Goal: Task Accomplishment & Management: Use online tool/utility

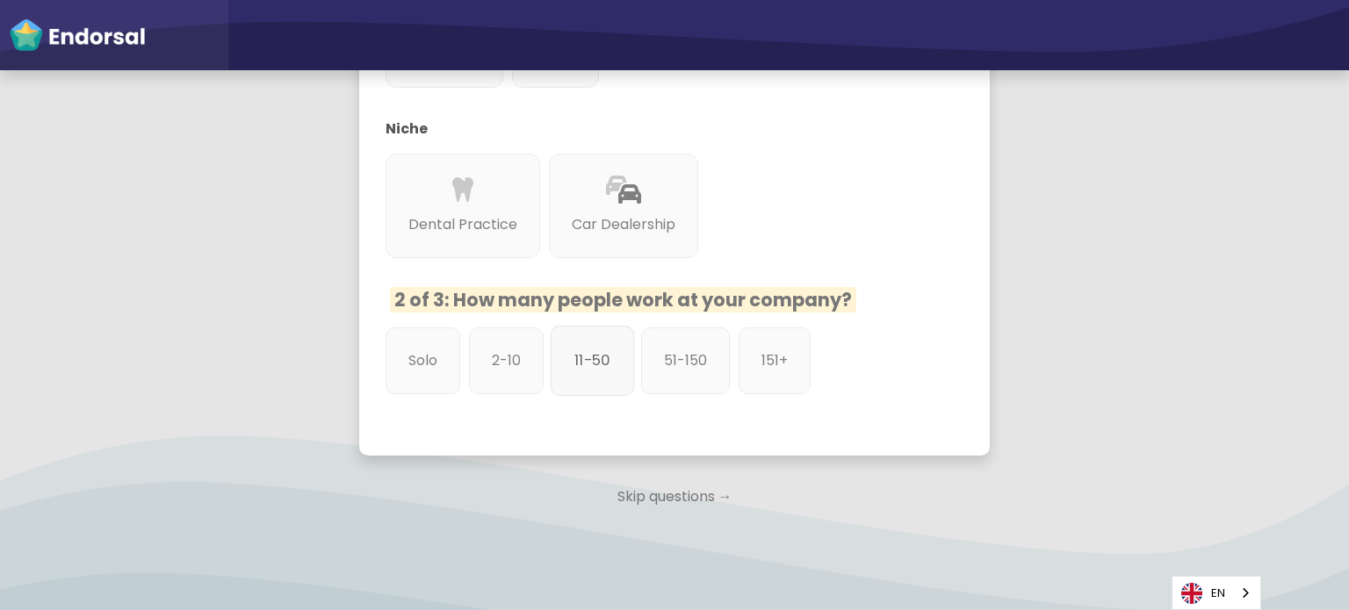
scroll to position [730, 0]
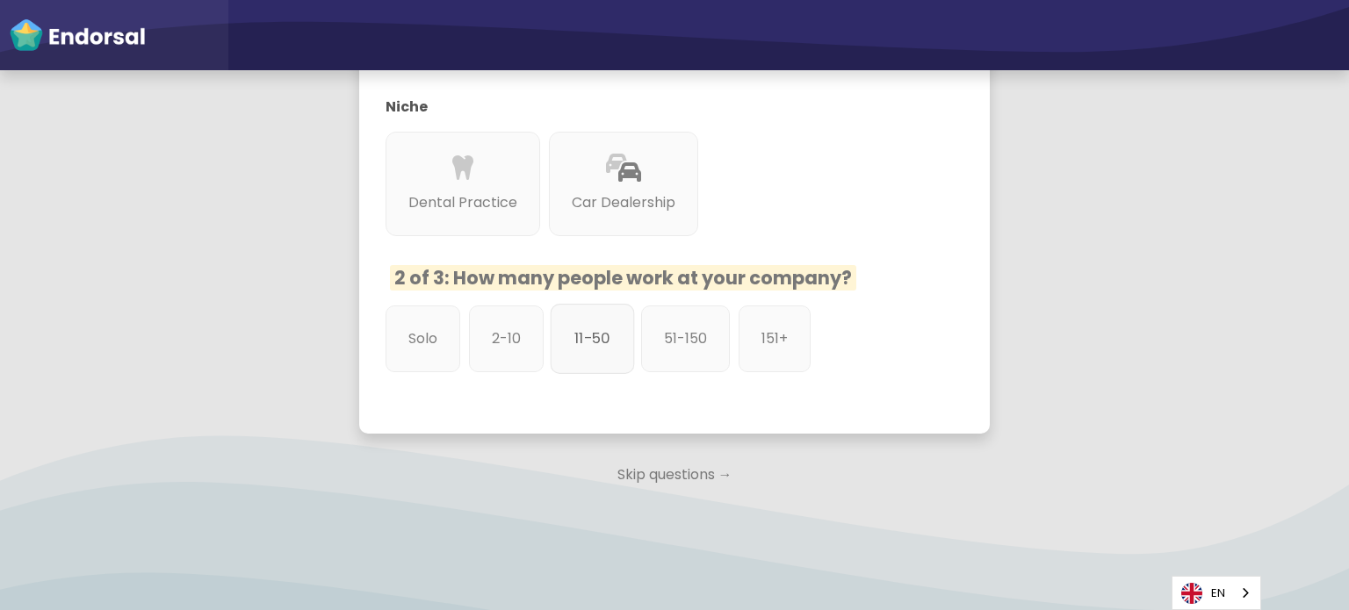
click at [590, 322] on div "11-50" at bounding box center [593, 339] width 84 height 70
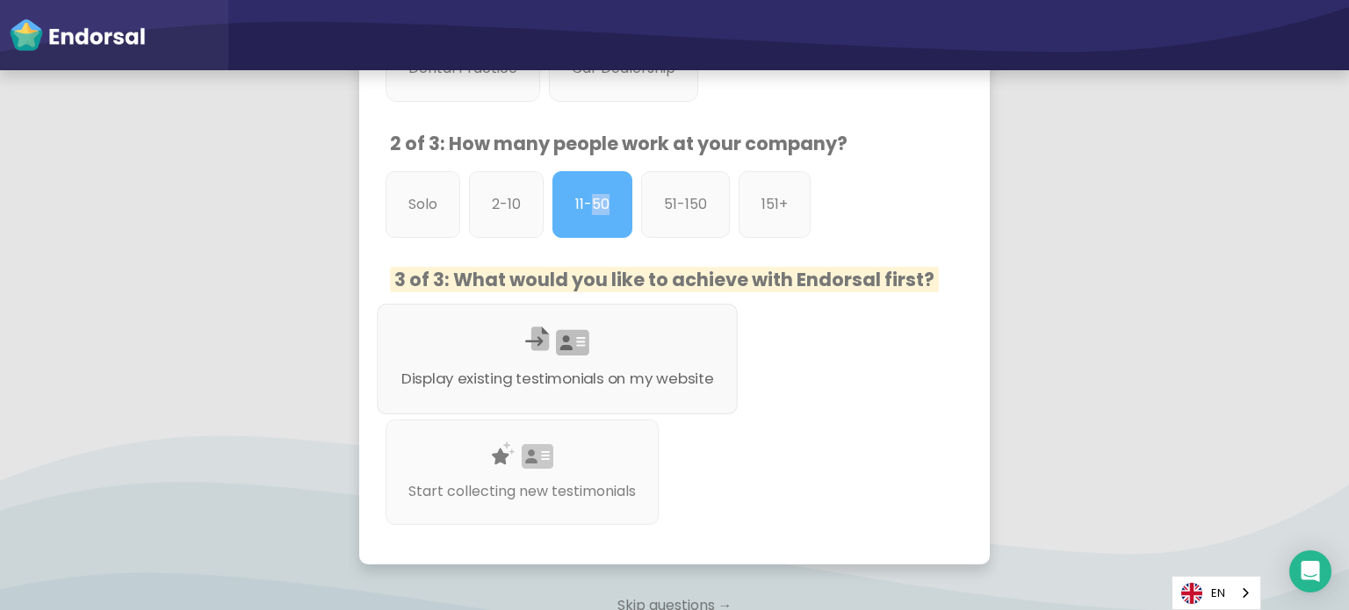
scroll to position [905, 0]
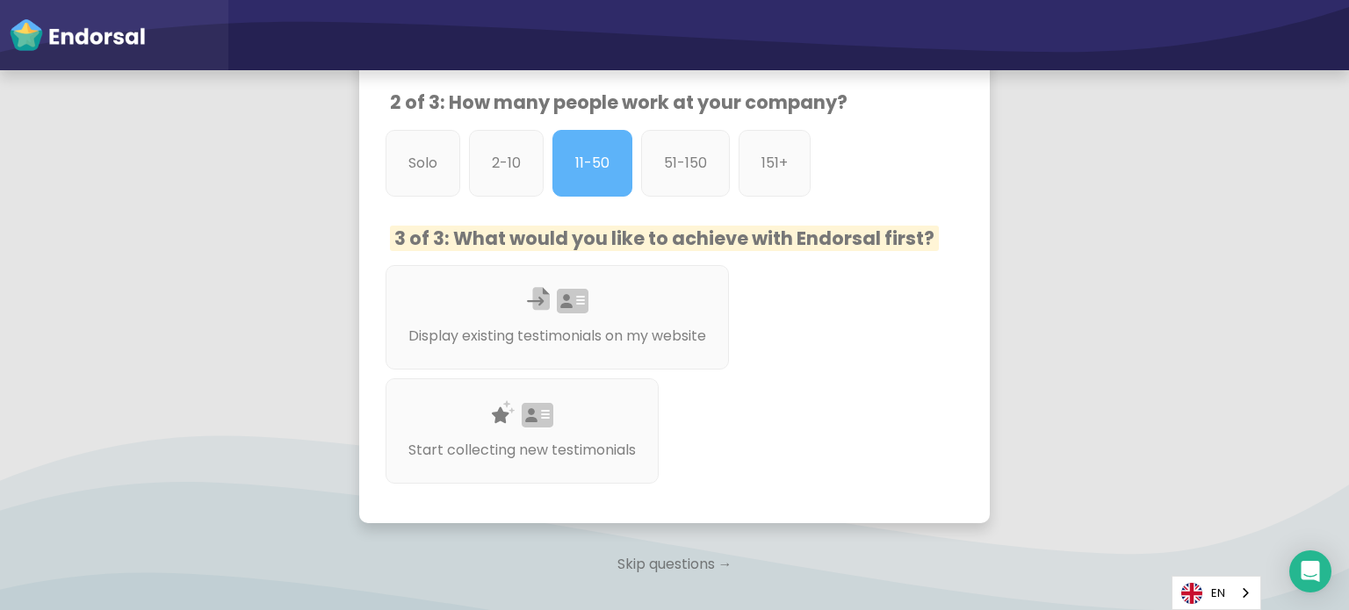
click at [688, 226] on span "3 of 3: What would you like to achieve with Endorsal first?" at bounding box center [664, 238] width 549 height 25
click at [671, 283] on div "Display existing testimonials on my website" at bounding box center [557, 318] width 361 height 111
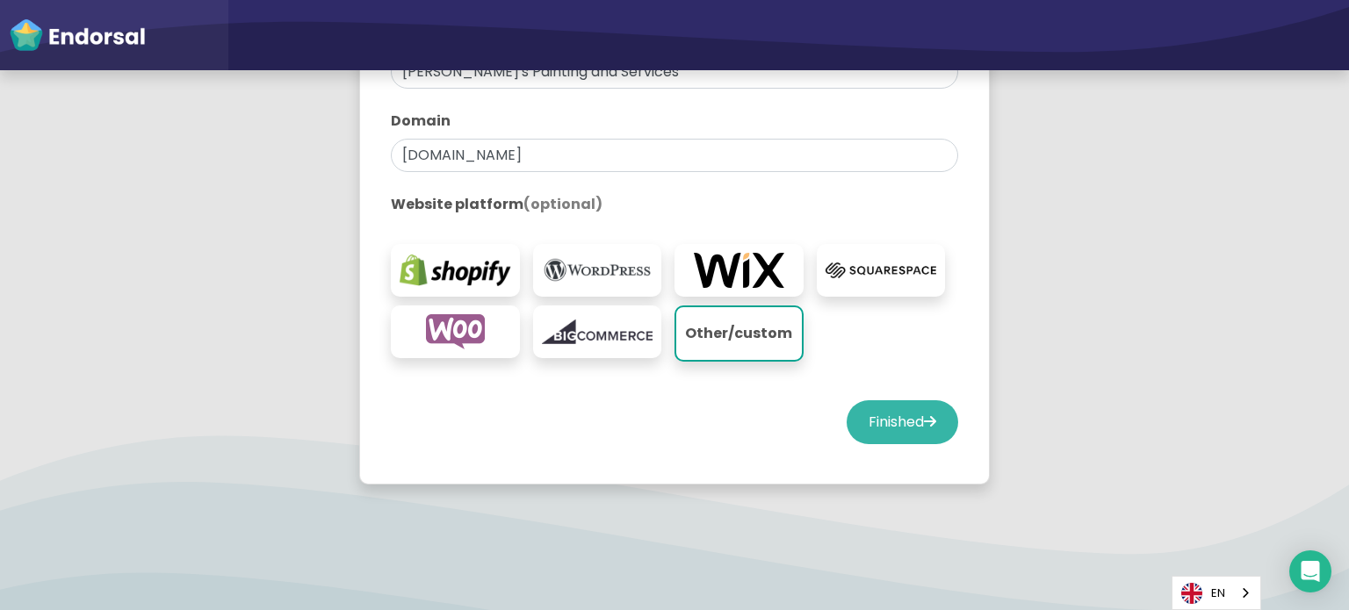
scroll to position [431, 0]
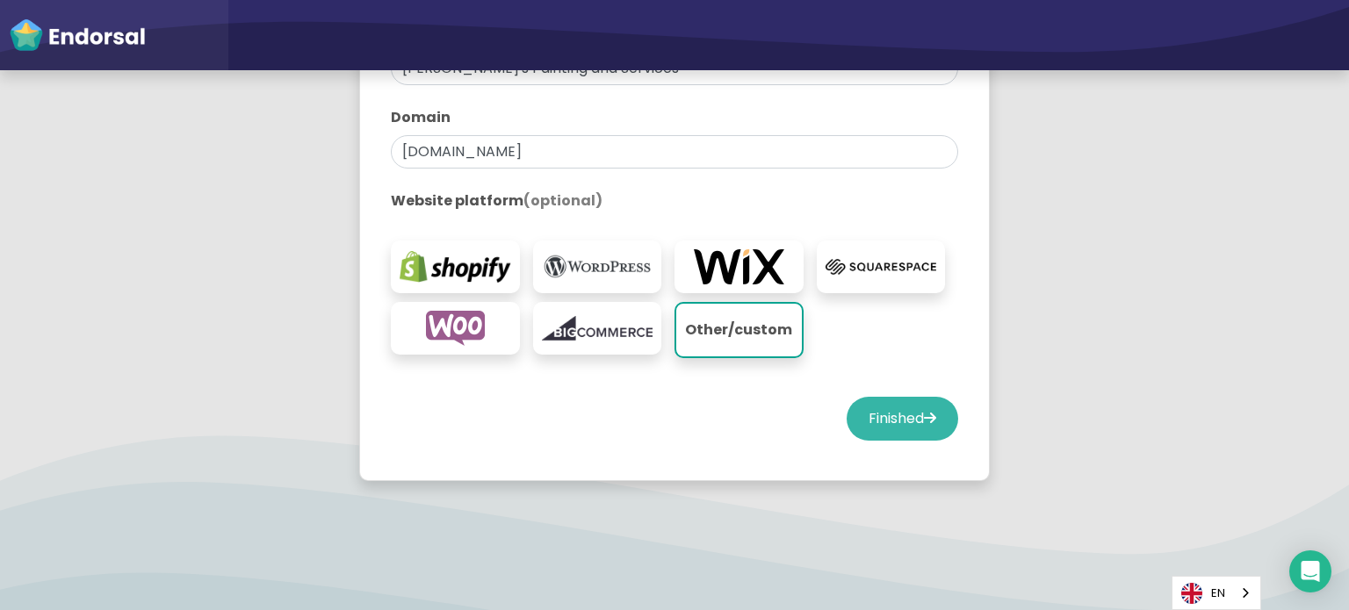
click at [871, 418] on button "Finished" at bounding box center [903, 419] width 112 height 44
select select "14"
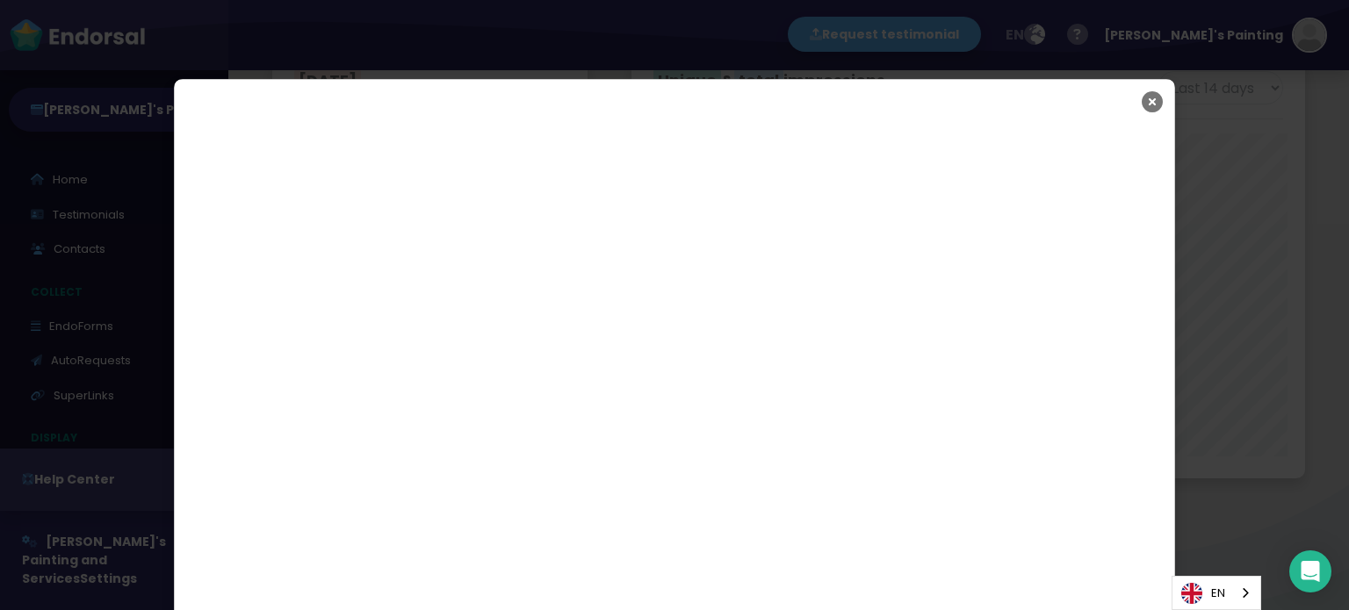
click at [1145, 108] on icon "Close" at bounding box center [1152, 102] width 21 height 44
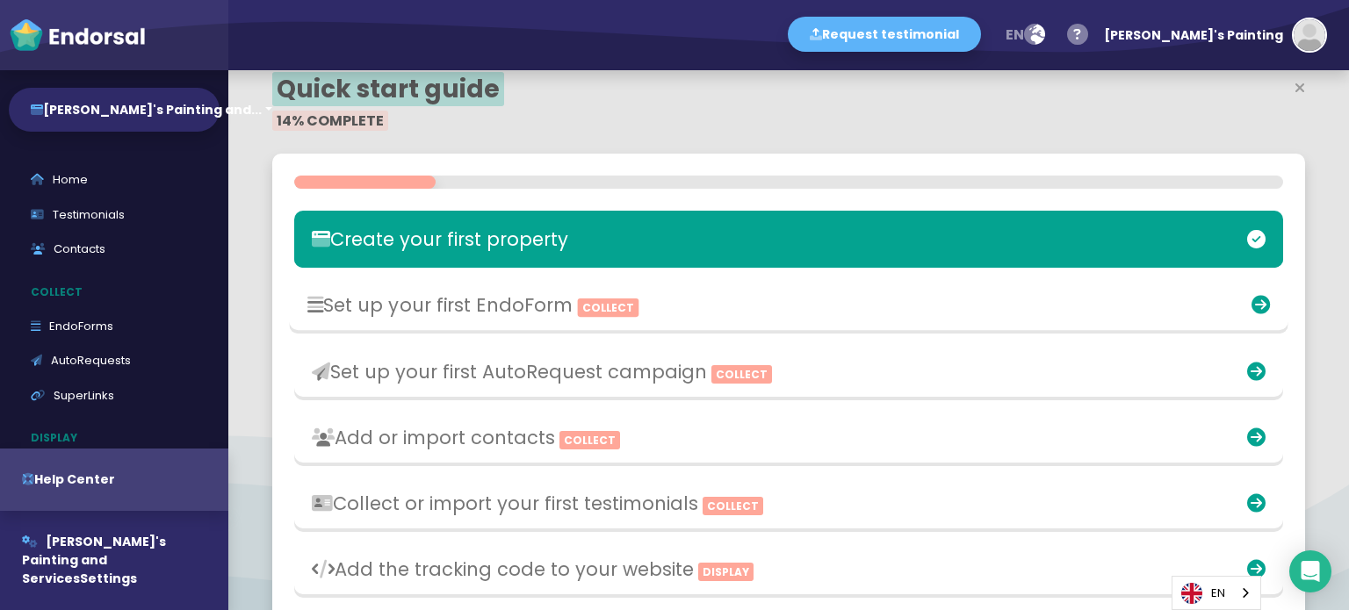
click at [759, 292] on div "Set up your first EndoForm Collect" at bounding box center [625, 305] width 654 height 40
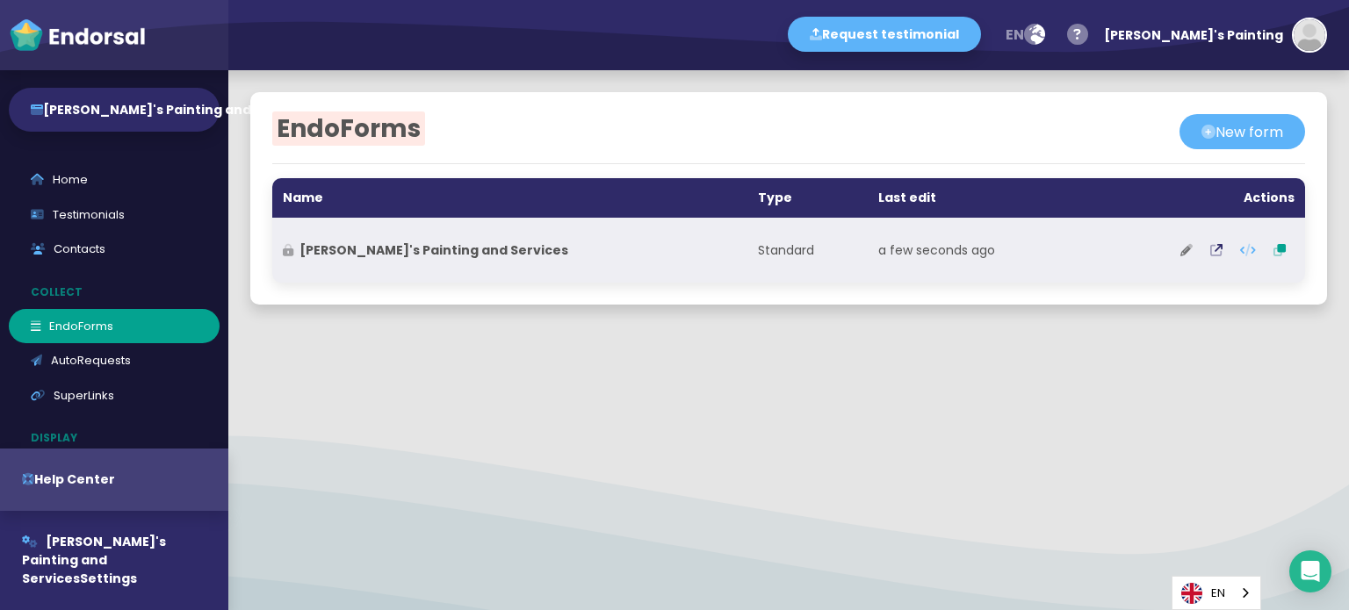
click at [1180, 252] on icon at bounding box center [1186, 250] width 12 height 12
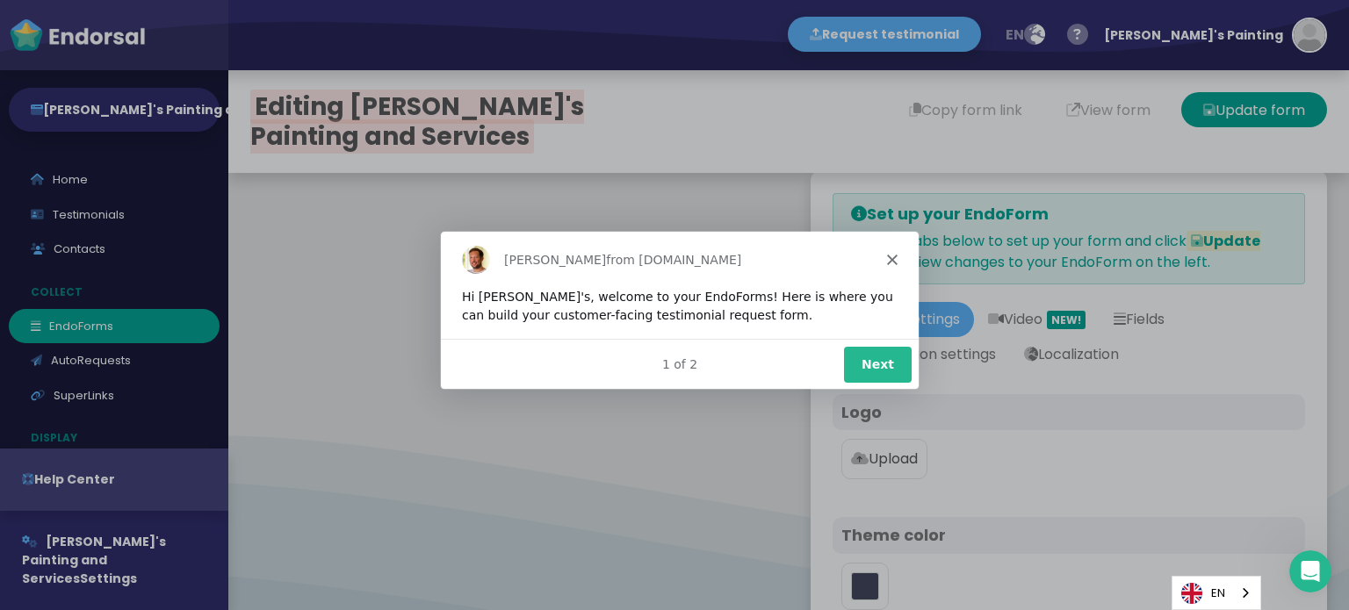
type input "#5DB3F9"
click at [889, 258] on icon "Close" at bounding box center [891, 258] width 11 height 11
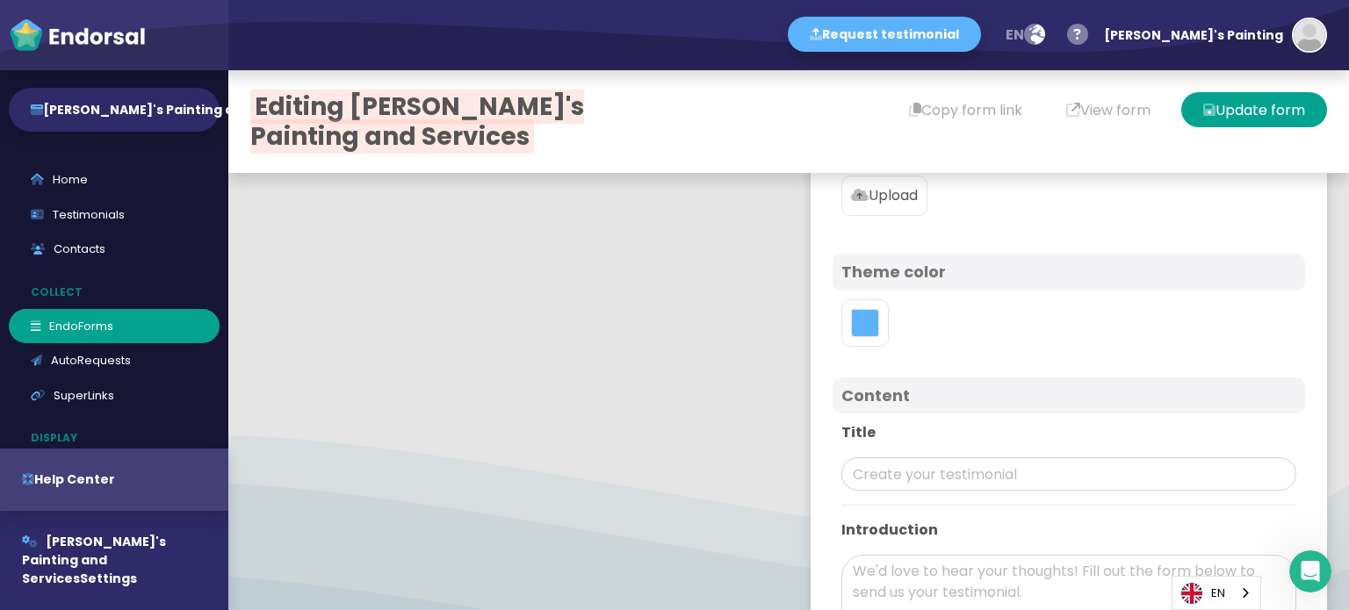
scroll to position [88, 0]
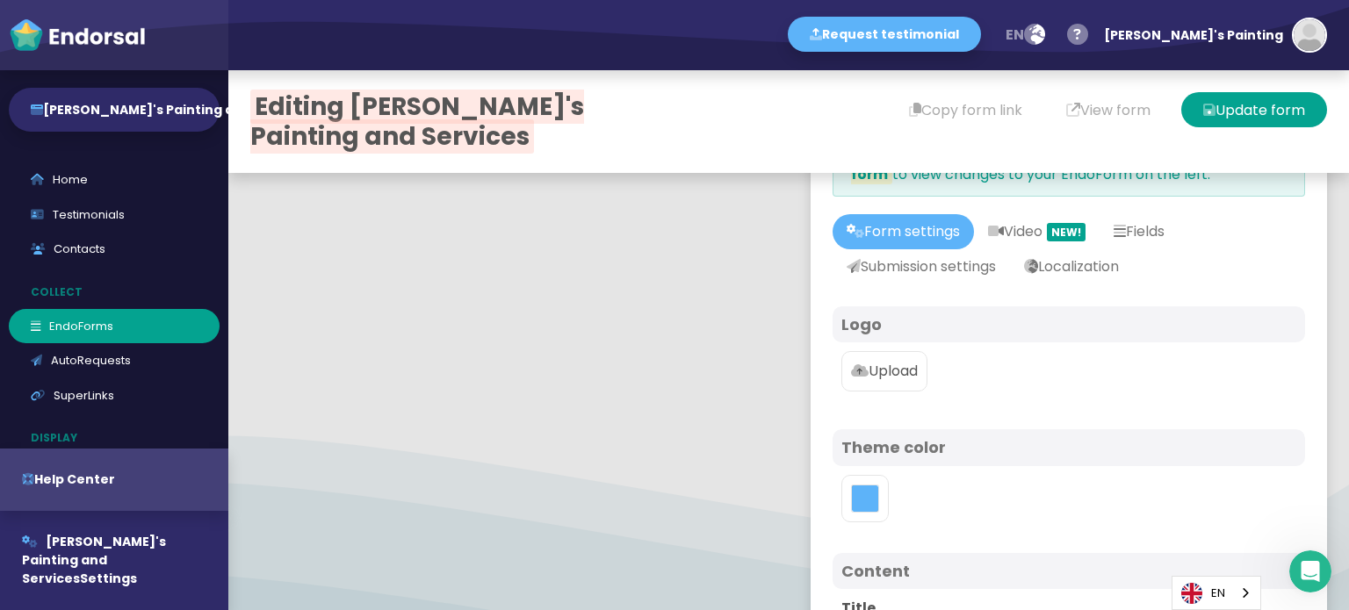
click at [894, 368] on p "Upload" at bounding box center [884, 371] width 67 height 21
click at [0, 0] on input "Upload" at bounding box center [0, 0] width 0 height 0
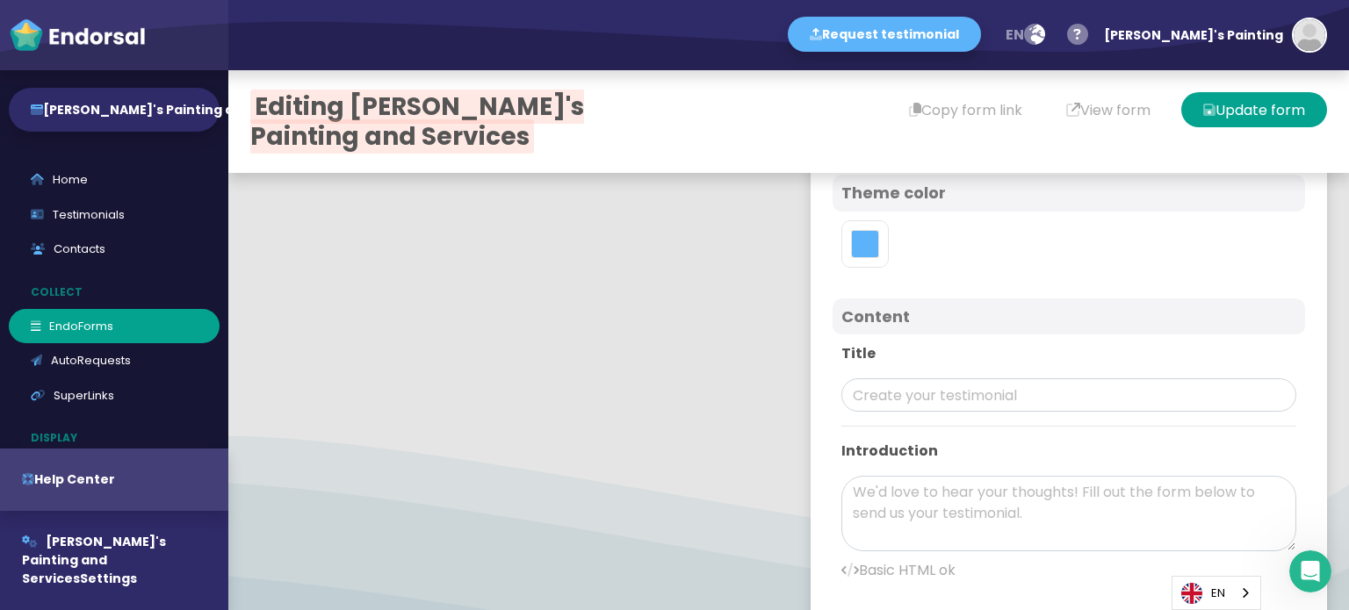
scroll to position [527, 0]
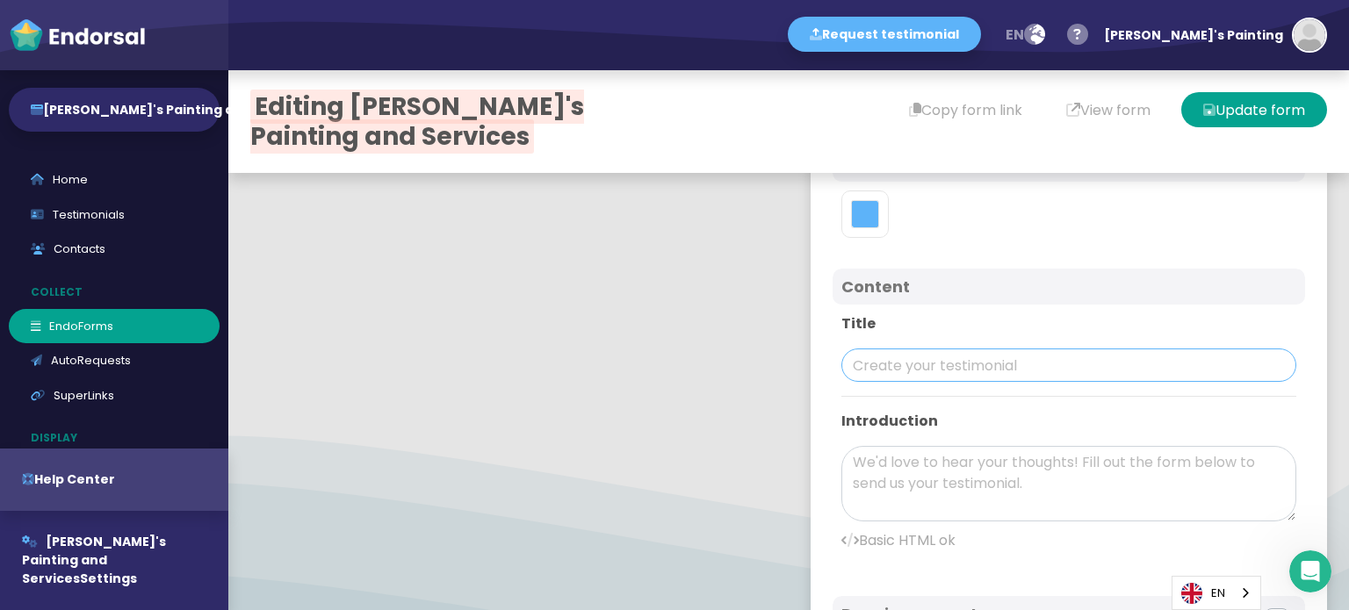
click at [914, 363] on input "text" at bounding box center [1068, 365] width 455 height 33
paste input "[PERSON_NAME]'s Painting and Services"
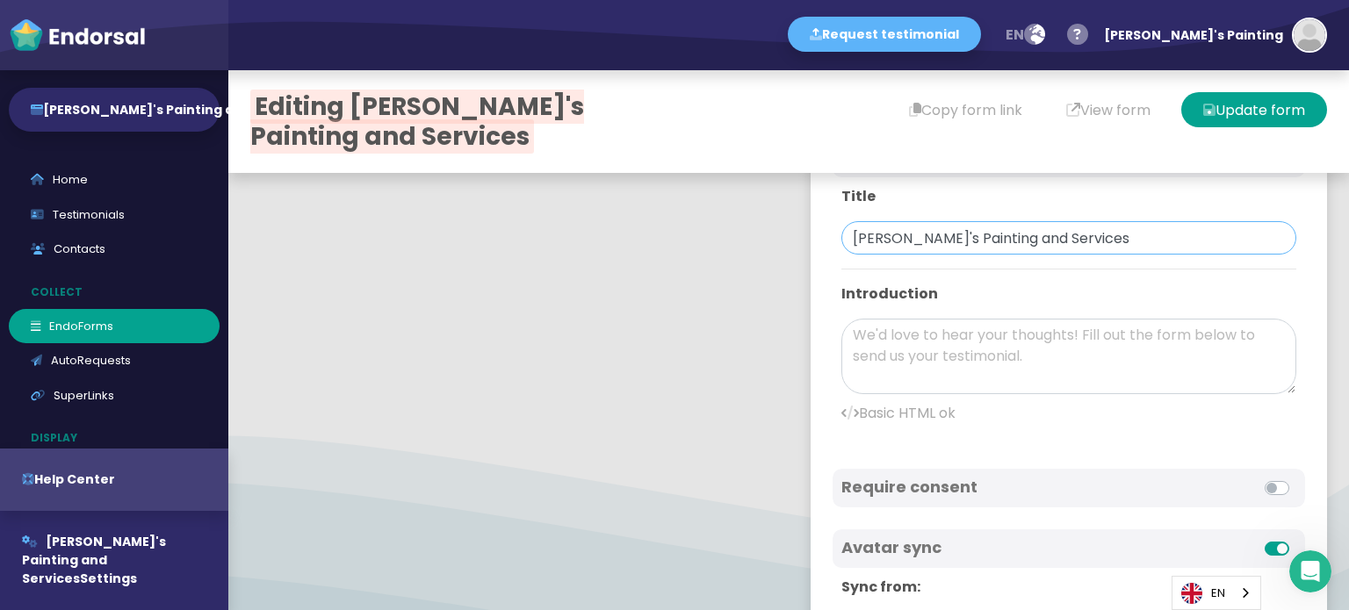
scroll to position [703, 0]
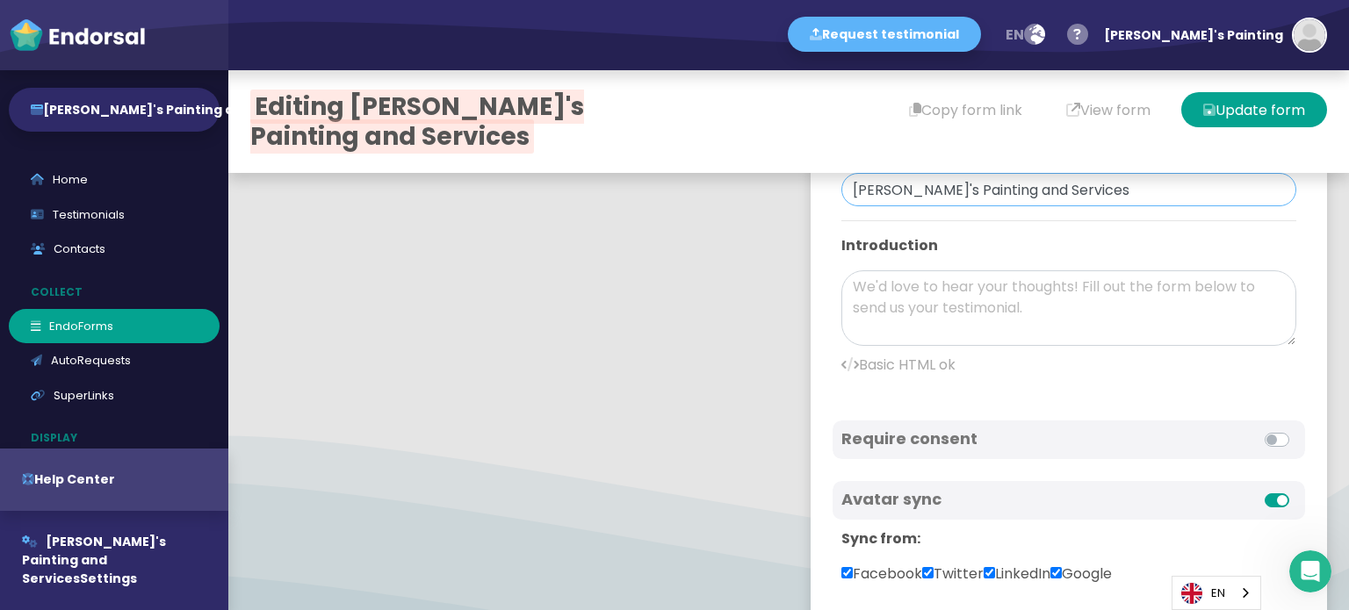
type input "[PERSON_NAME]'s Painting and Services"
click at [943, 326] on textarea at bounding box center [1068, 308] width 455 height 76
paste textarea "" MPC Build operates as a leading general contracting firm in [GEOGRAPHIC_DATA]…"
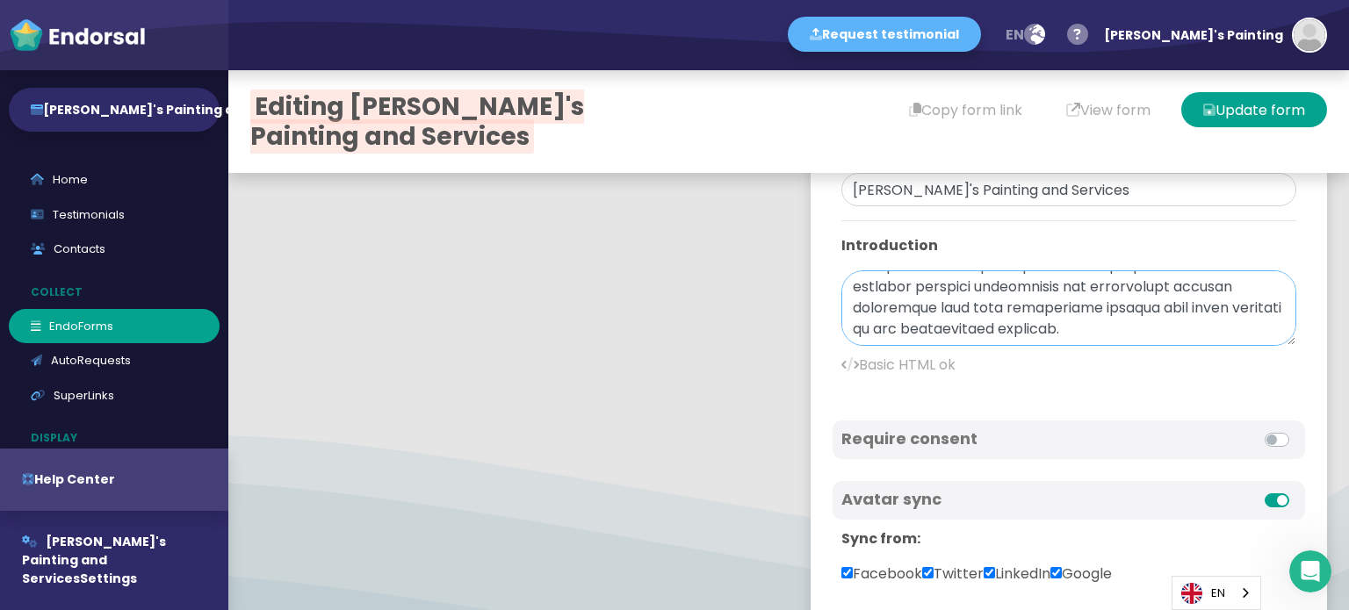
scroll to position [0, 0]
click at [847, 290] on textarea at bounding box center [1068, 308] width 455 height 76
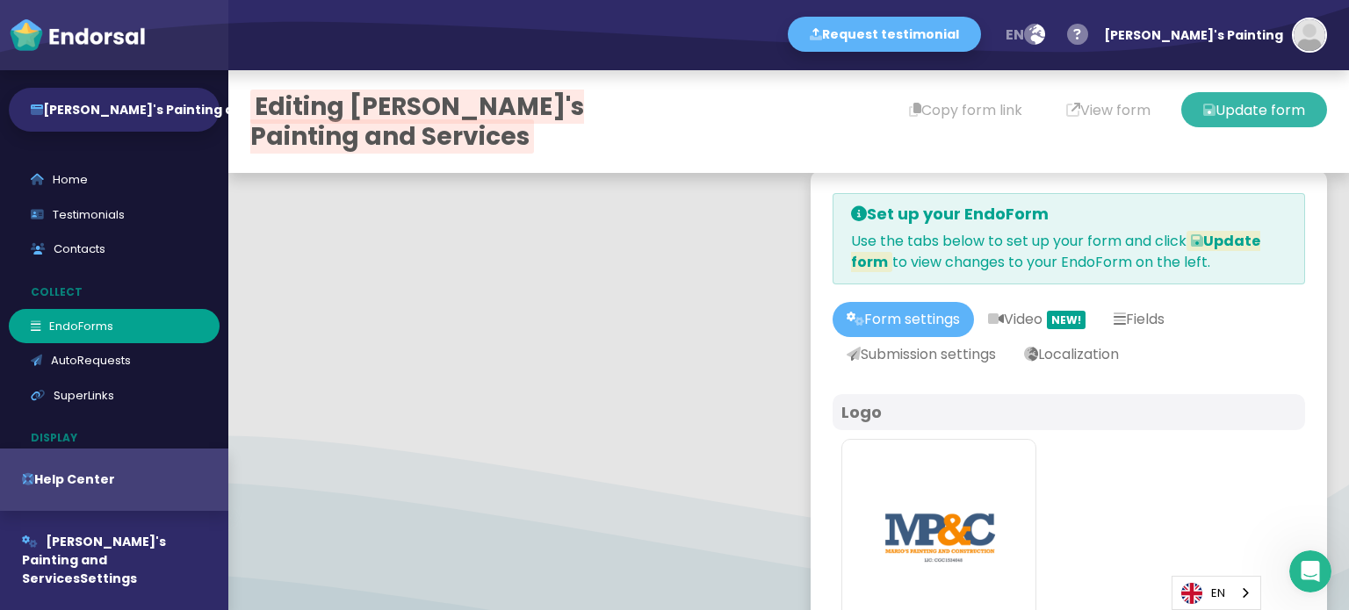
click at [1279, 114] on button "Update form" at bounding box center [1254, 109] width 146 height 35
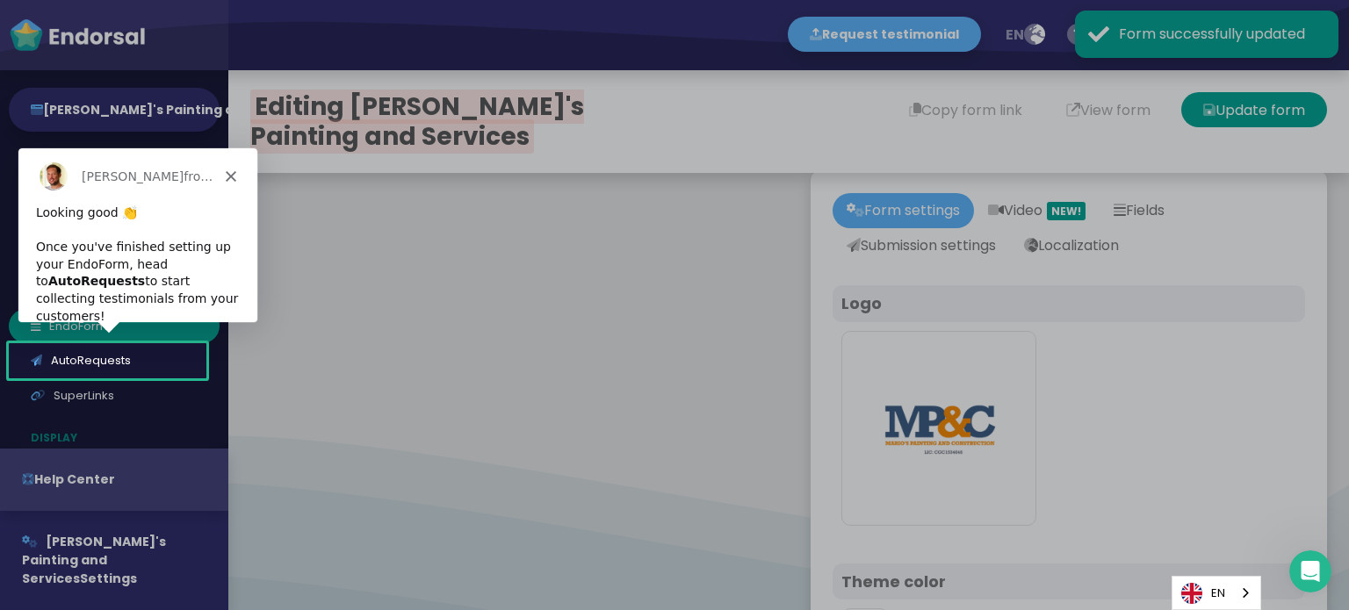
click at [225, 174] on icon "Close" at bounding box center [230, 175] width 11 height 11
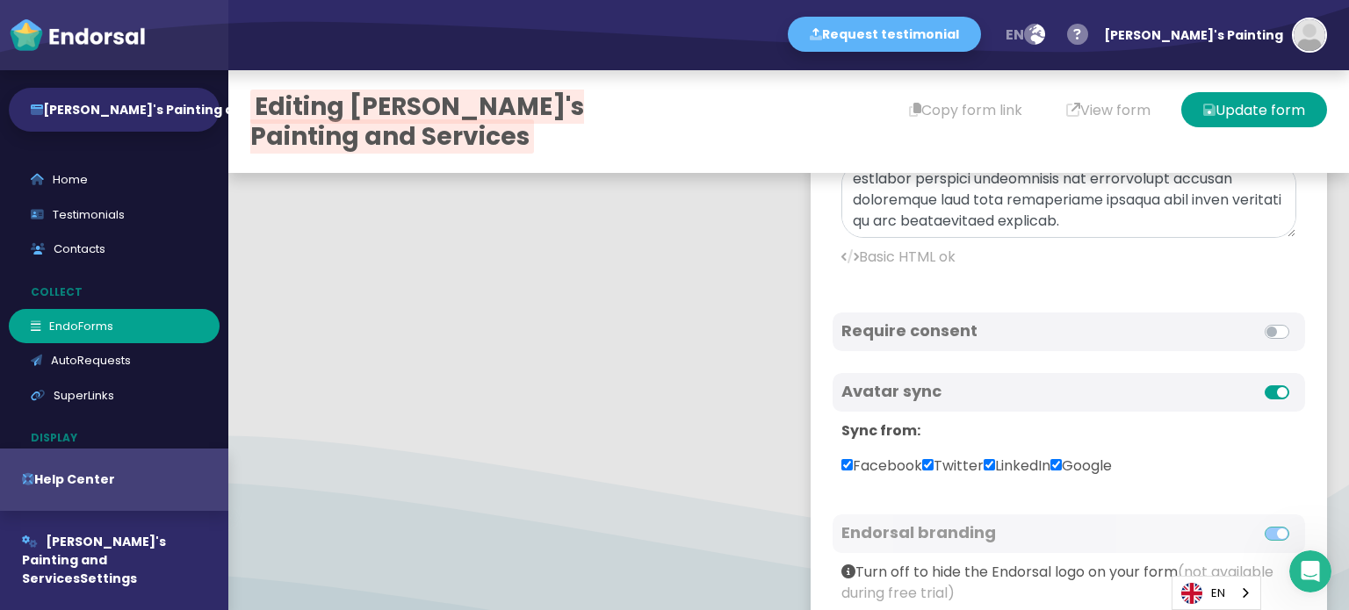
scroll to position [527, 0]
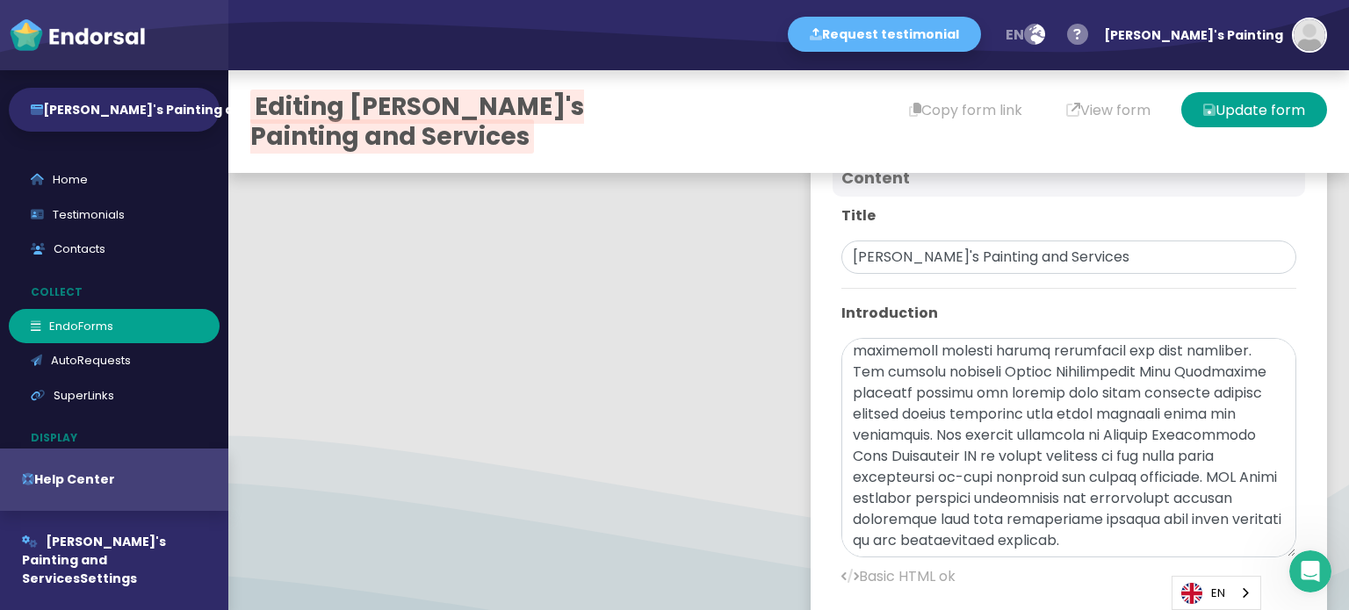
drag, startPoint x: 1255, startPoint y: 399, endPoint x: 1261, endPoint y: 552, distance: 153.8
click at [1261, 552] on textarea at bounding box center [1068, 448] width 455 height 220
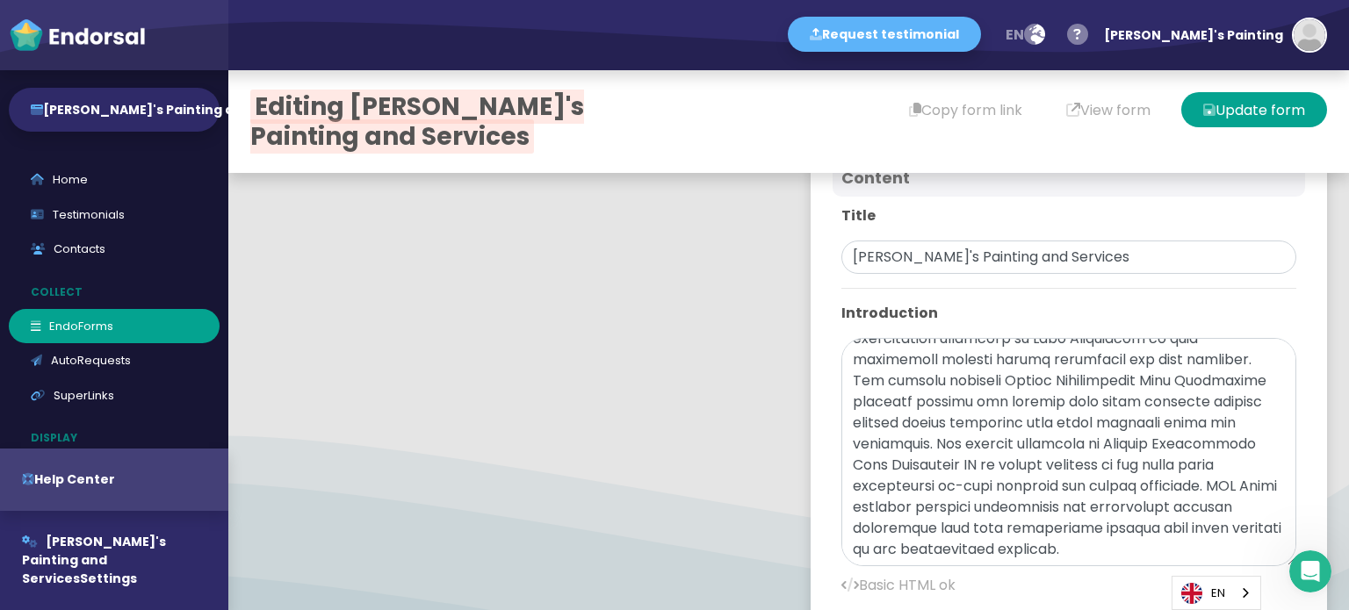
scroll to position [22, 0]
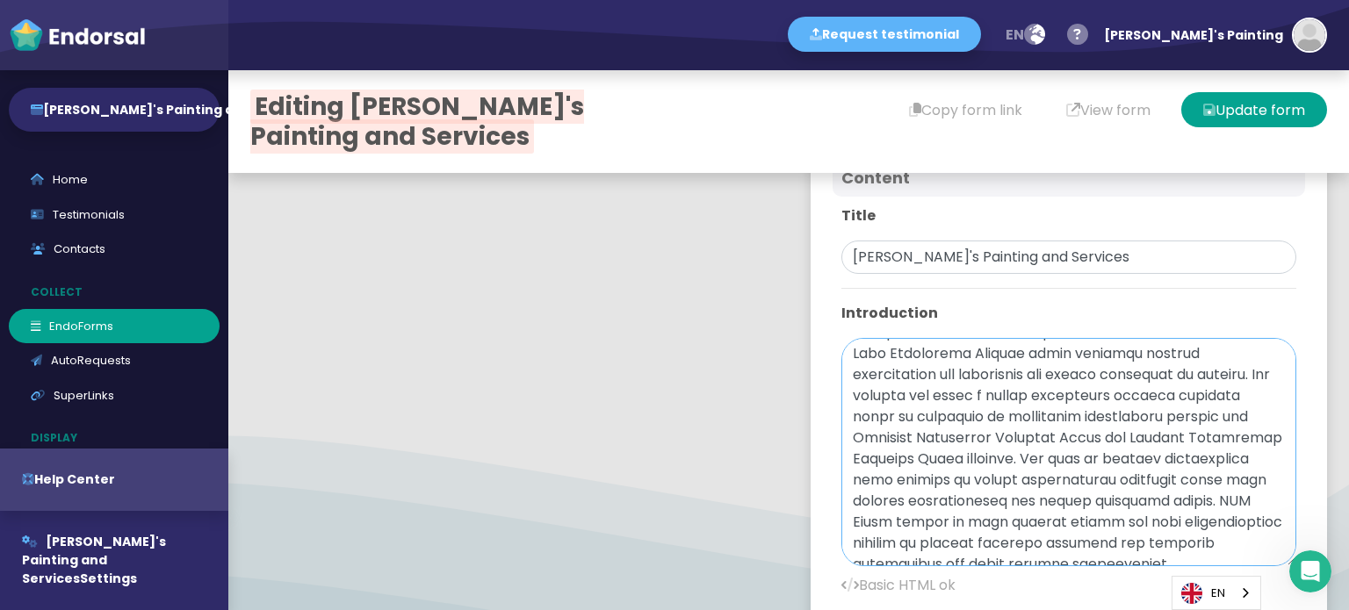
click at [913, 451] on textarea at bounding box center [1068, 452] width 455 height 228
paste textarea "[URL][DOMAIN_NAME]"
click at [948, 497] on textarea at bounding box center [1068, 452] width 455 height 228
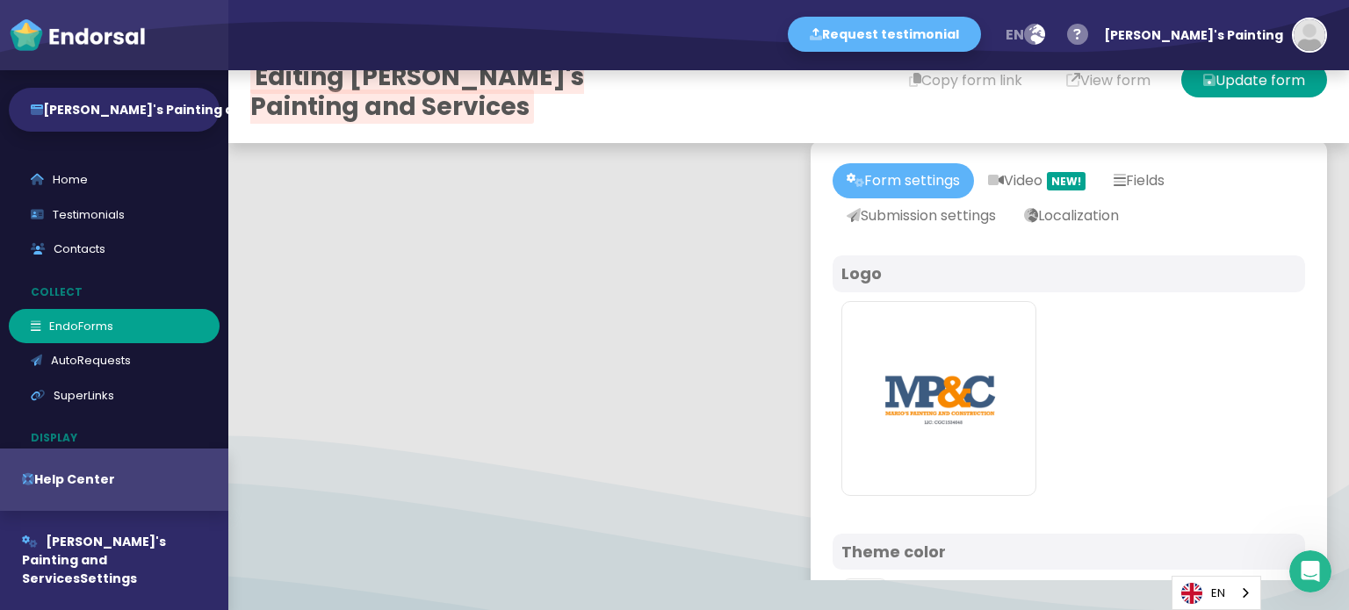
scroll to position [0, 0]
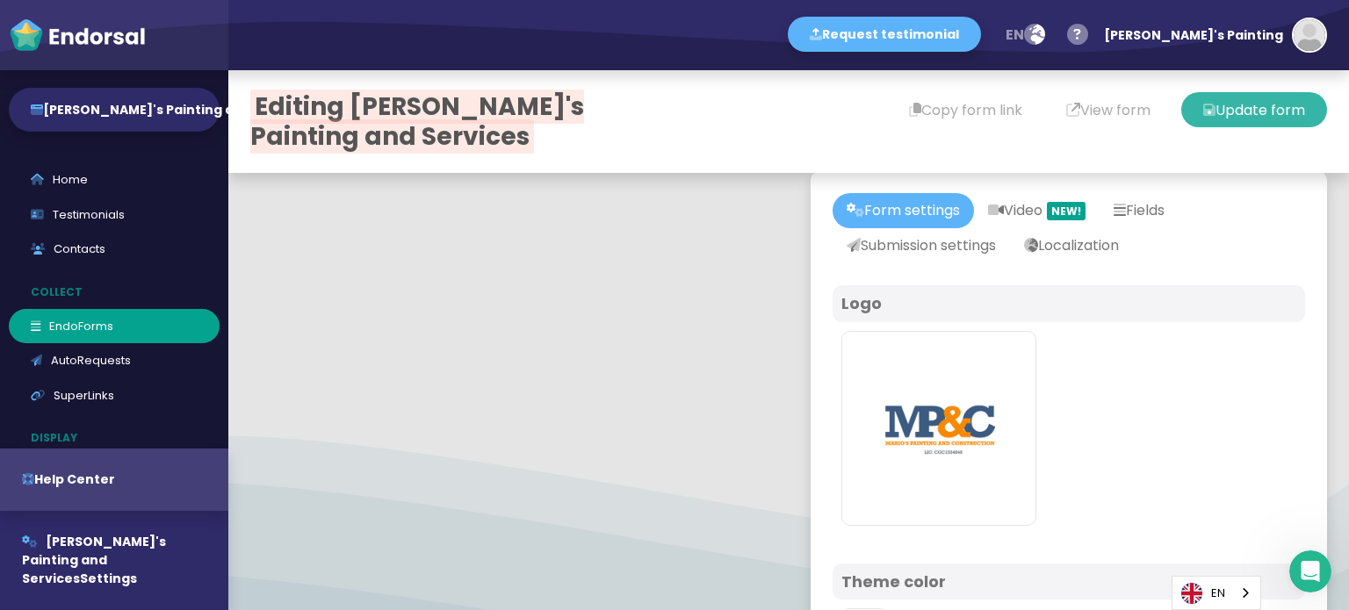
type textarea "MPC Build operates as a leading general contracting firm in [GEOGRAPHIC_DATA] […"
click at [1250, 118] on button "Update form" at bounding box center [1254, 109] width 146 height 35
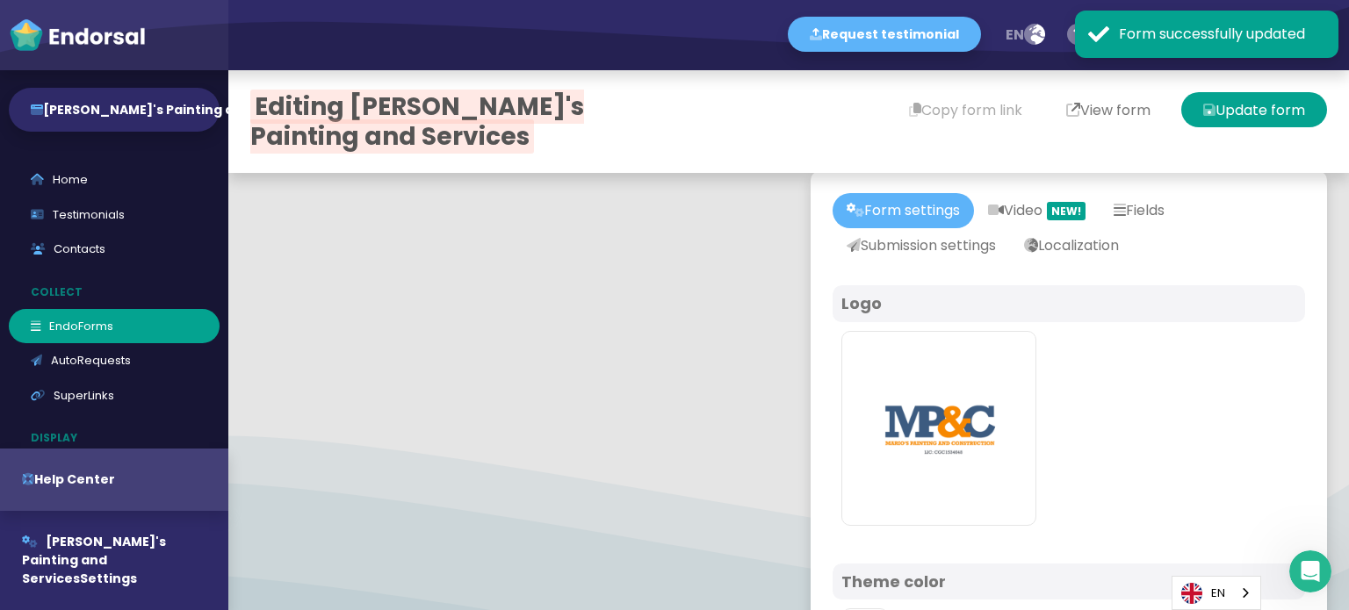
click at [1078, 119] on button "View form" at bounding box center [1108, 109] width 128 height 35
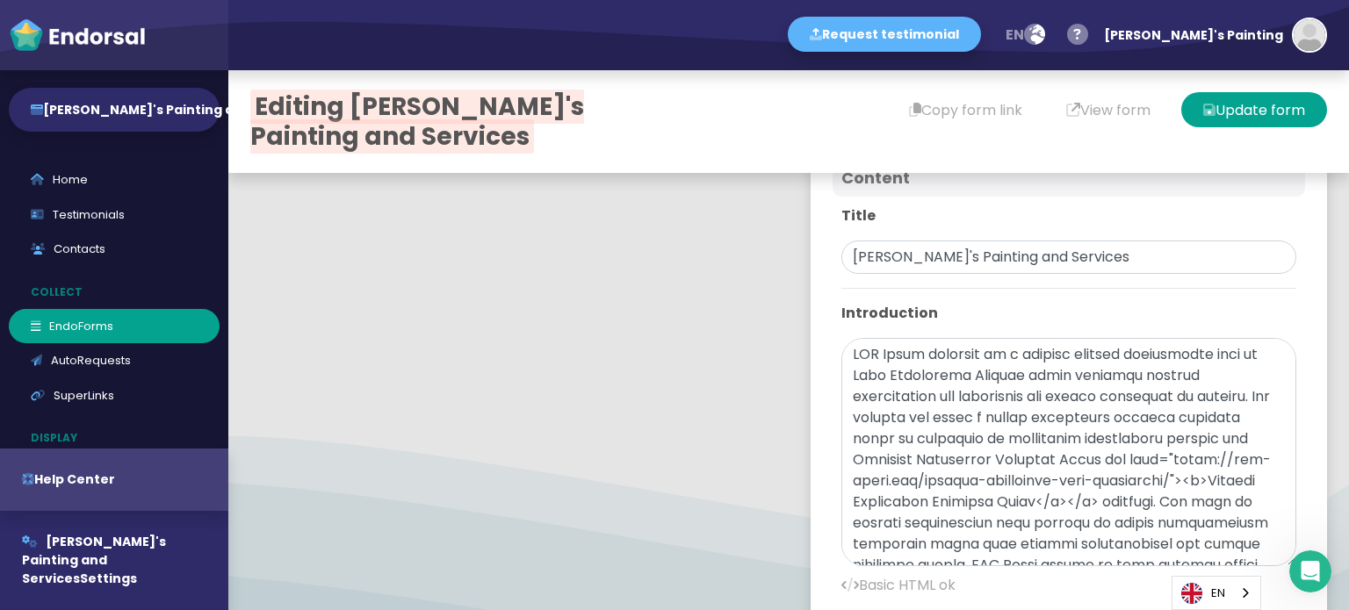
scroll to position [703, 0]
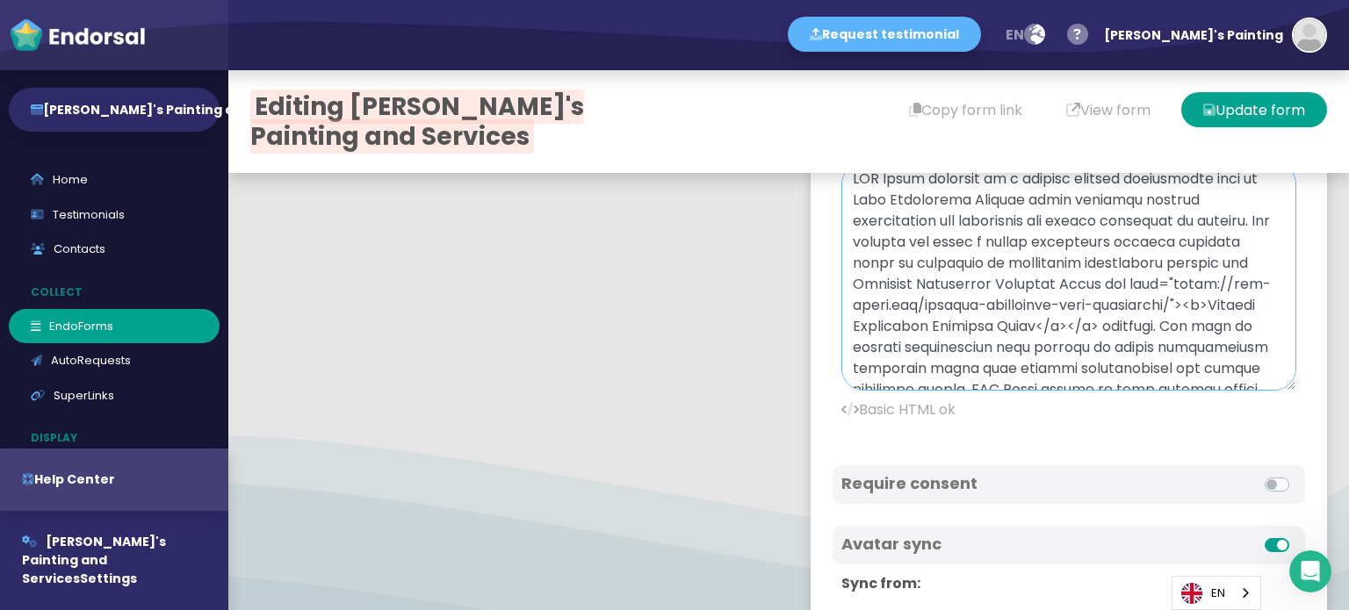
click at [911, 305] on textarea at bounding box center [1068, 276] width 455 height 228
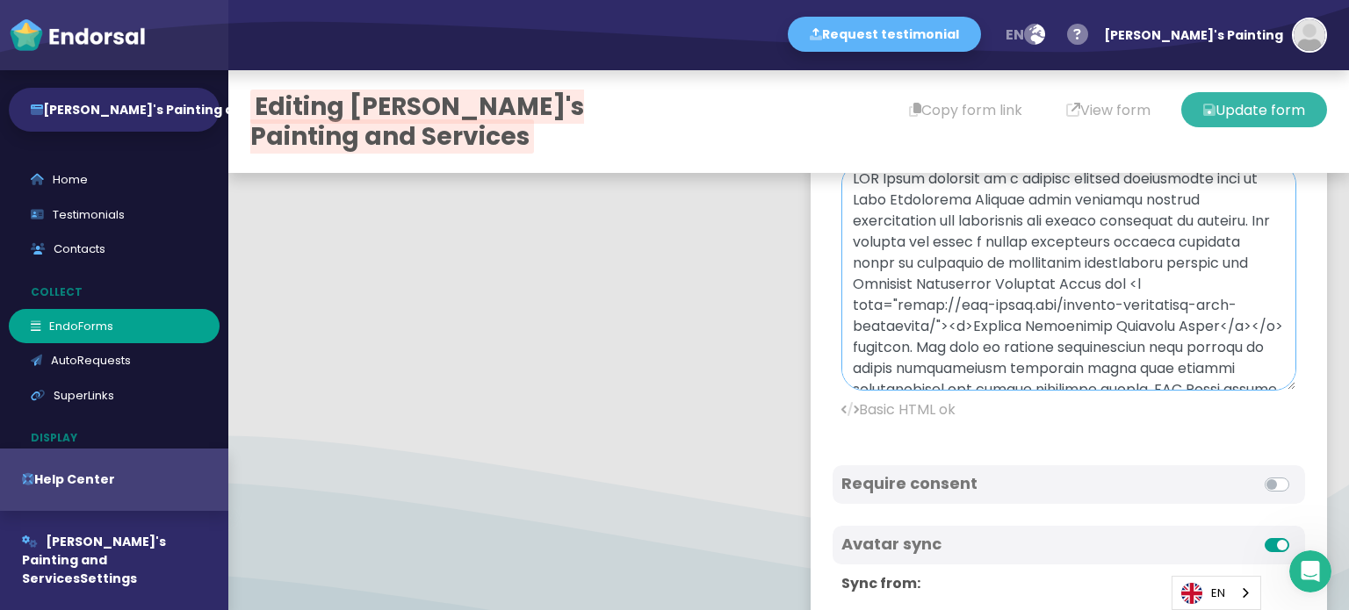
type textarea "MPC Build operates as a leading general contracting firm in [GEOGRAPHIC_DATA] […"
click at [1254, 115] on button "Update form" at bounding box center [1254, 109] width 146 height 35
